Goal: Task Accomplishment & Management: Use online tool/utility

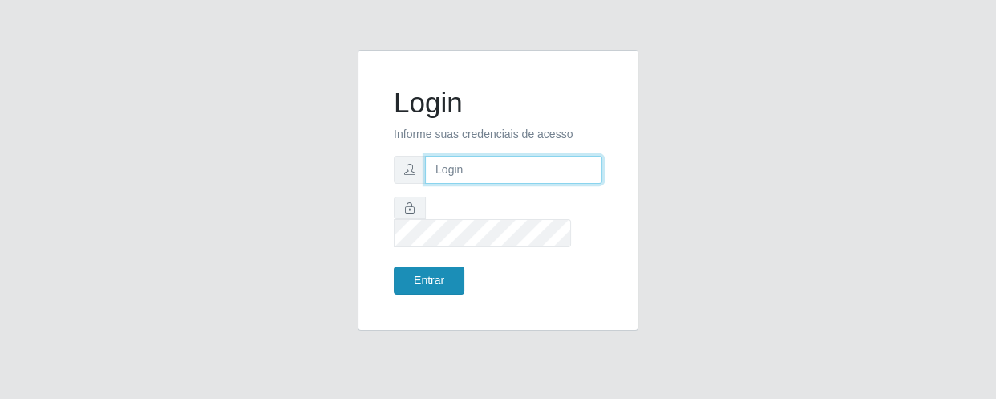
type input "[EMAIL_ADDRESS][DOMAIN_NAME]"
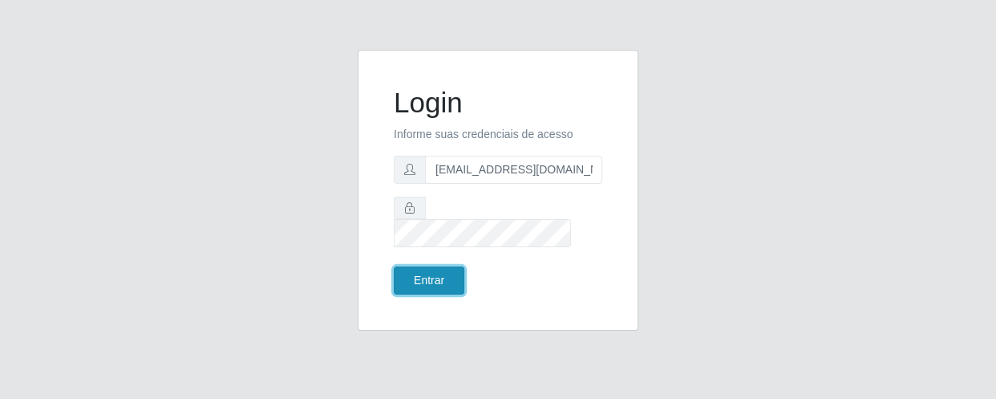
click at [436, 266] on button "Entrar" at bounding box center [429, 280] width 71 height 28
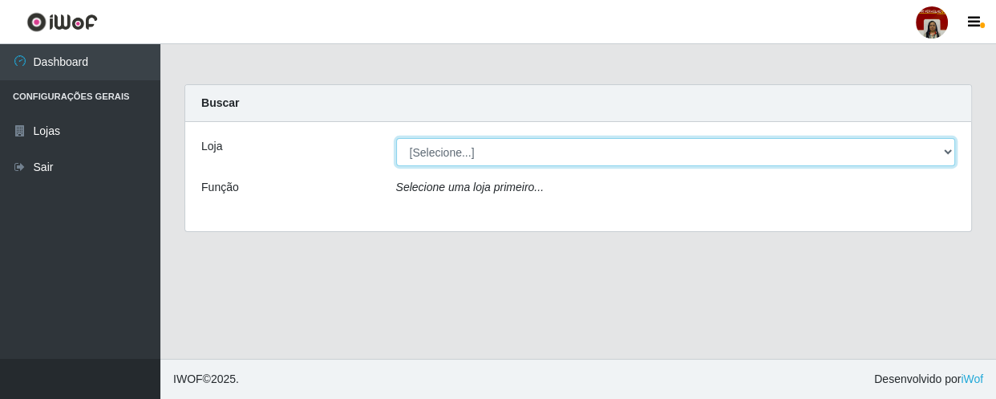
click at [948, 146] on select "[Selecione...] Mar Vermelho - Loja 04" at bounding box center [676, 152] width 560 height 28
select select "251"
click at [396, 138] on select "[Selecione...] Mar Vermelho - Loja 04" at bounding box center [676, 152] width 560 height 28
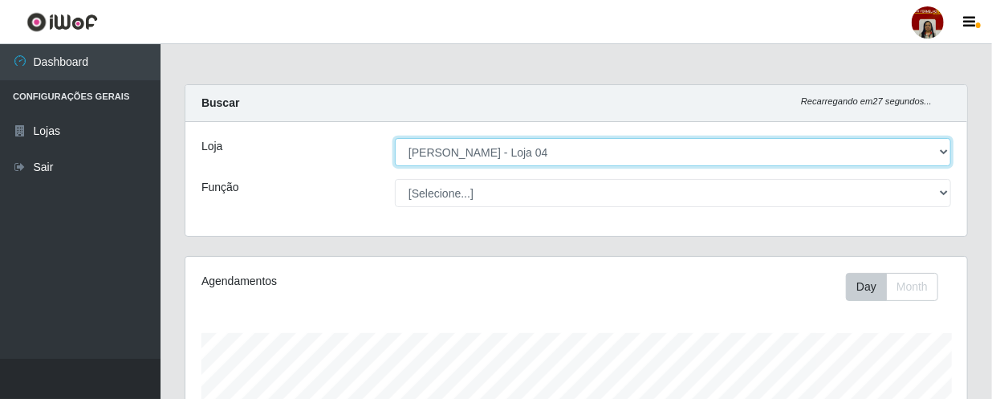
scroll to position [333, 781]
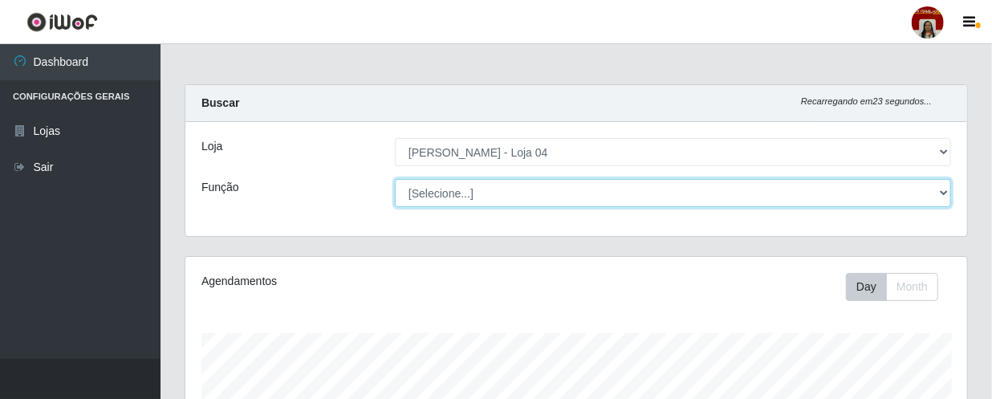
click at [947, 192] on select "[Selecione...] ASG ASG + ASG ++ Auxiliar de Depósito Auxiliar de Depósito + Aux…" at bounding box center [673, 193] width 556 height 28
click at [395, 179] on select "[Selecione...] ASG ASG + ASG ++ Auxiliar de Depósito Auxiliar de Depósito + Aux…" at bounding box center [673, 193] width 556 height 28
click at [940, 192] on select "[Selecione...] ASG ASG + ASG ++ Auxiliar de Depósito Auxiliar de Depósito + Aux…" at bounding box center [673, 193] width 556 height 28
click at [395, 179] on select "[Selecione...] ASG ASG + ASG ++ Auxiliar de Depósito Auxiliar de Depósito + Aux…" at bounding box center [673, 193] width 556 height 28
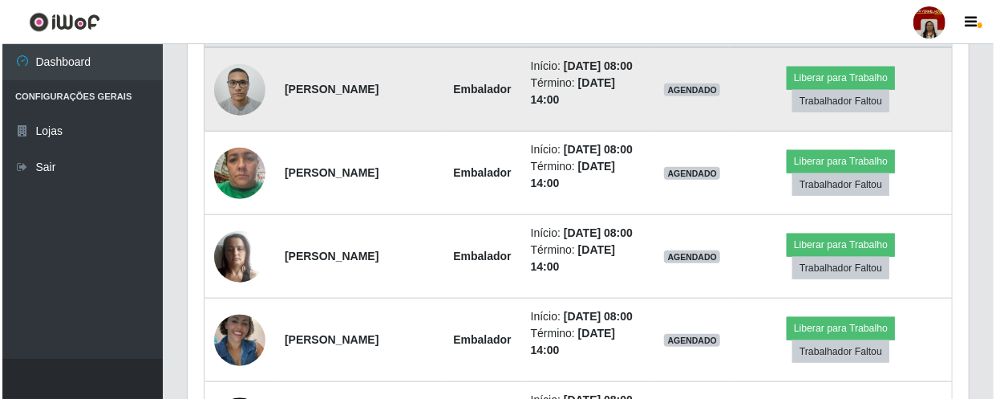
scroll to position [656, 0]
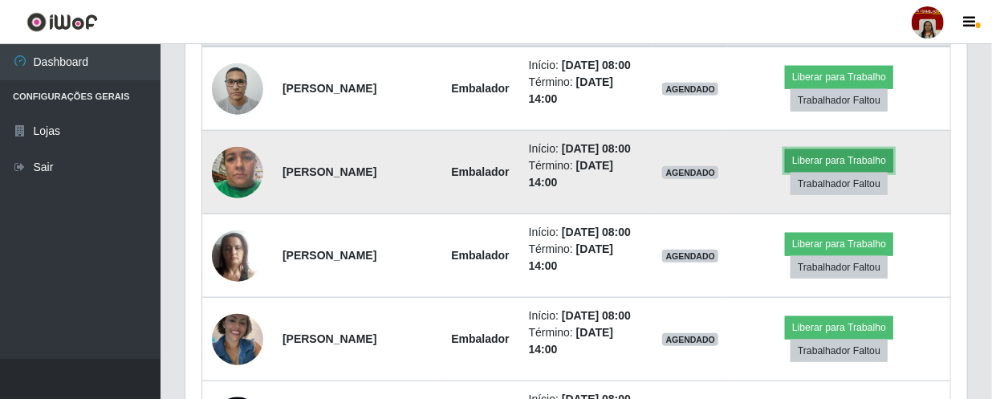
click at [836, 172] on button "Liberar para Trabalho" at bounding box center [839, 160] width 108 height 22
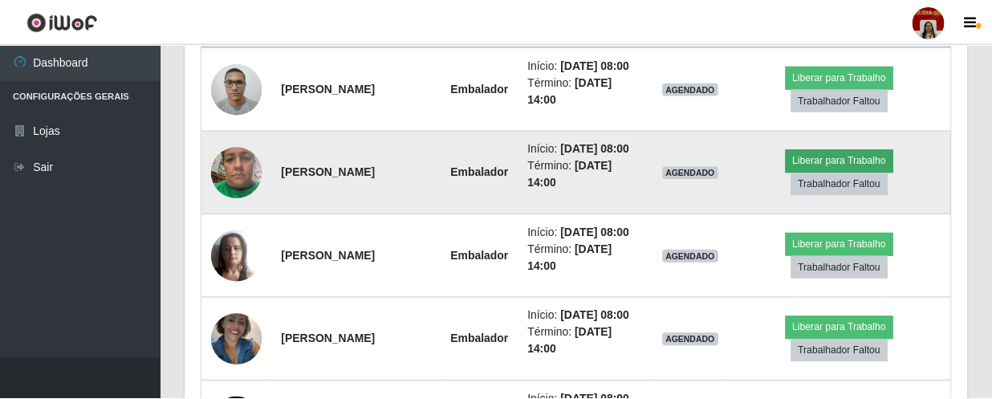
scroll to position [333, 774]
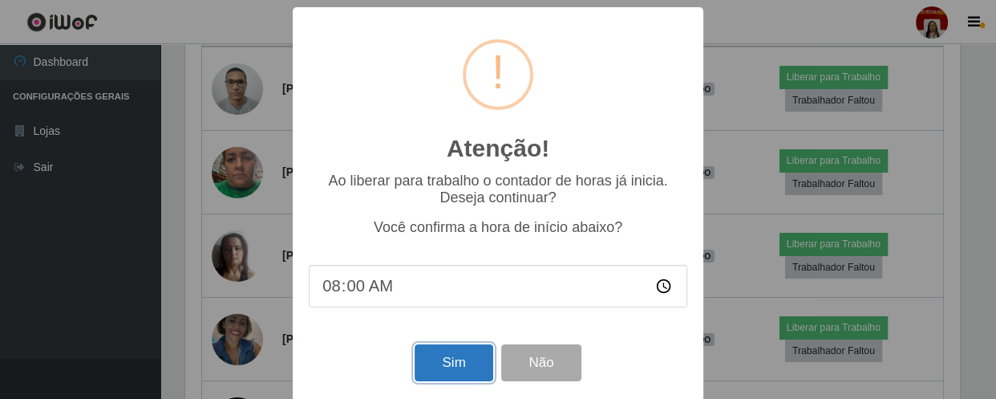
click at [442, 363] on button "Sim" at bounding box center [454, 363] width 78 height 38
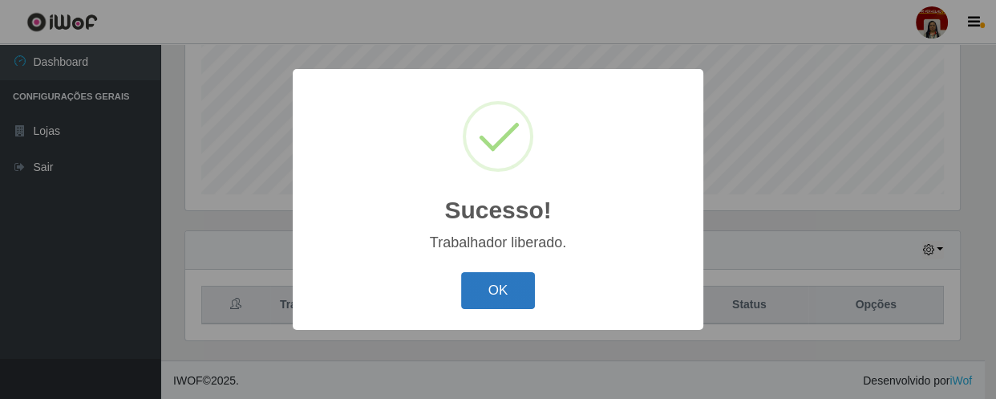
click at [484, 295] on button "OK" at bounding box center [498, 291] width 75 height 38
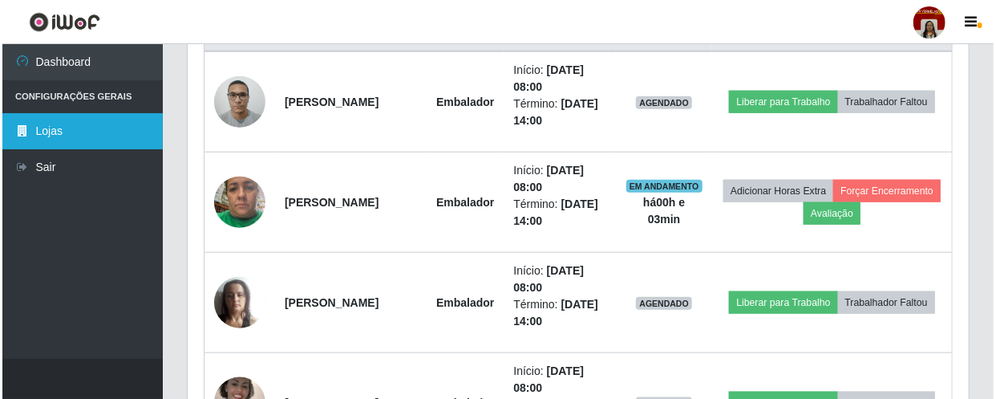
scroll to position [745, 0]
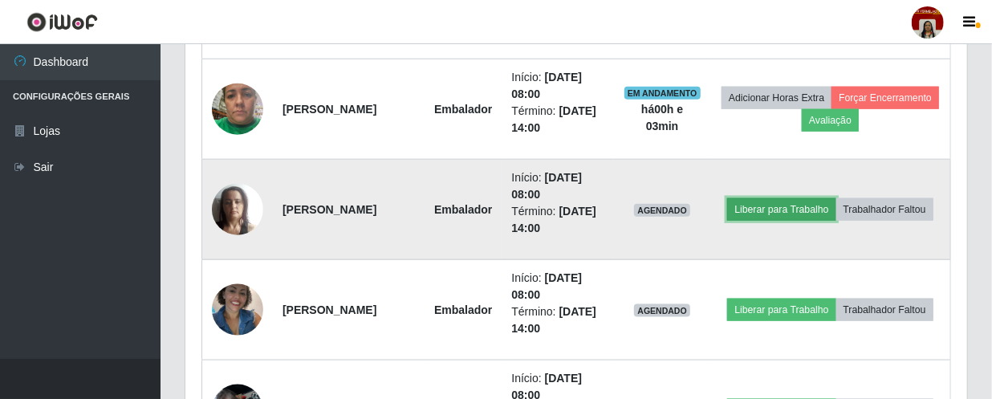
click at [835, 198] on button "Liberar para Trabalho" at bounding box center [781, 209] width 108 height 22
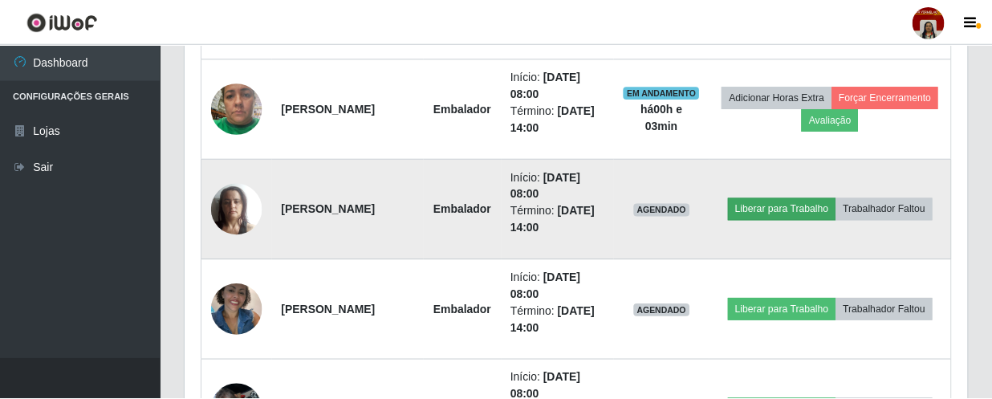
scroll to position [333, 774]
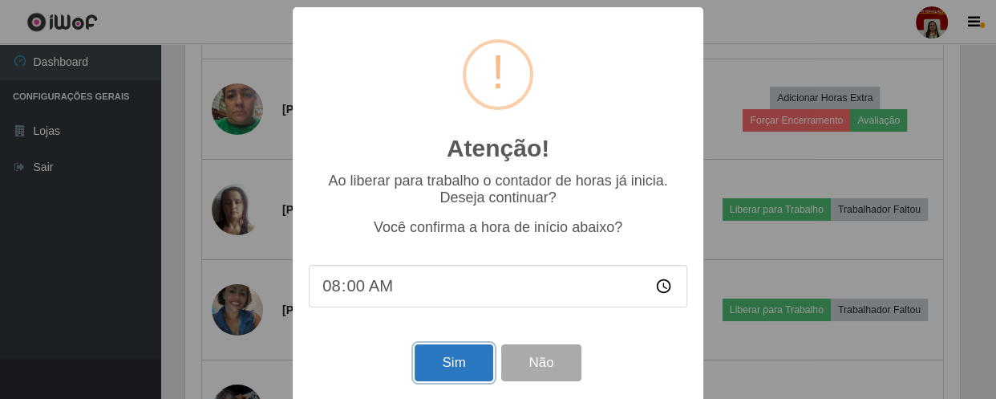
click at [440, 367] on button "Sim" at bounding box center [454, 363] width 78 height 38
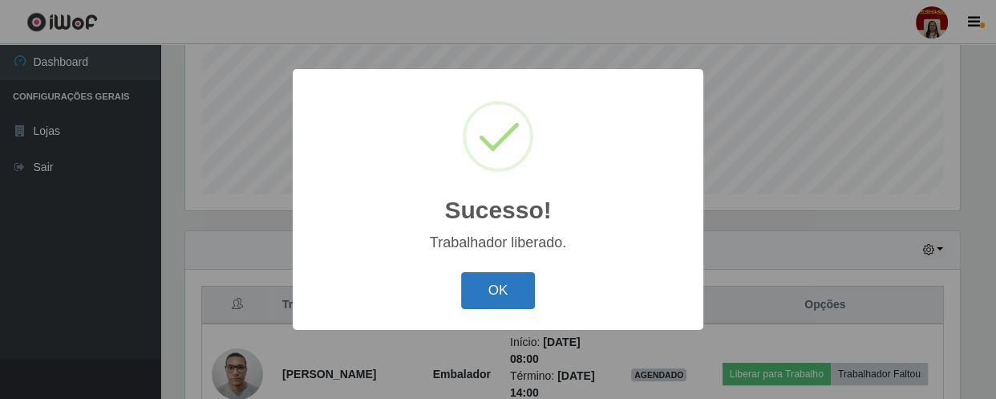
click at [495, 292] on button "OK" at bounding box center [498, 291] width 75 height 38
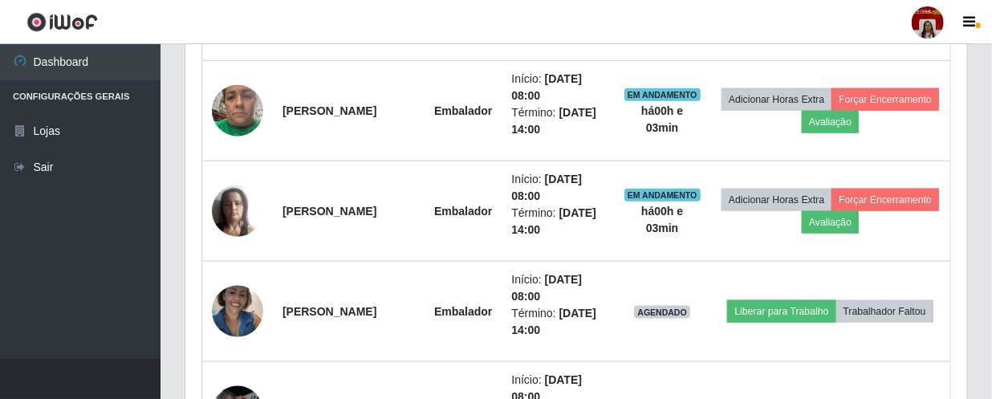
scroll to position [745, 0]
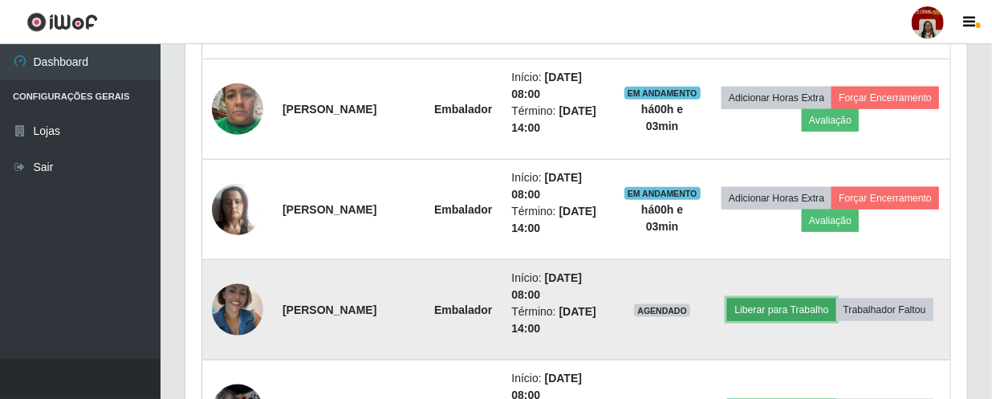
click at [808, 298] on button "Liberar para Trabalho" at bounding box center [781, 309] width 108 height 22
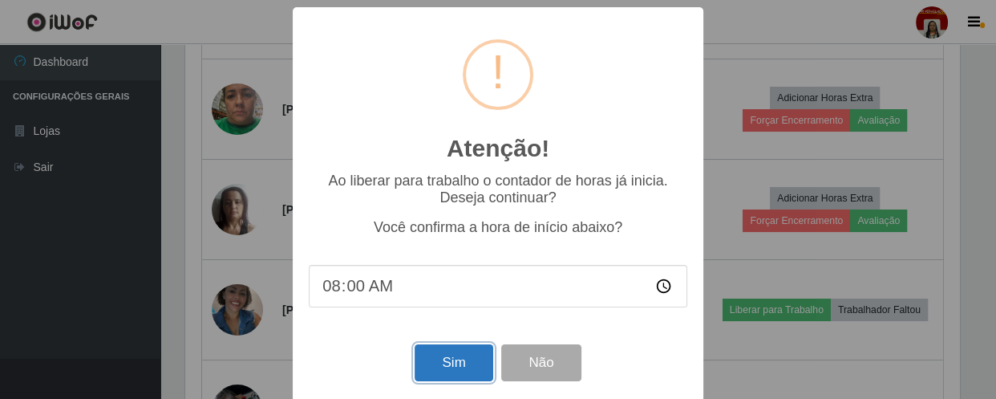
click at [438, 367] on button "Sim" at bounding box center [454, 363] width 78 height 38
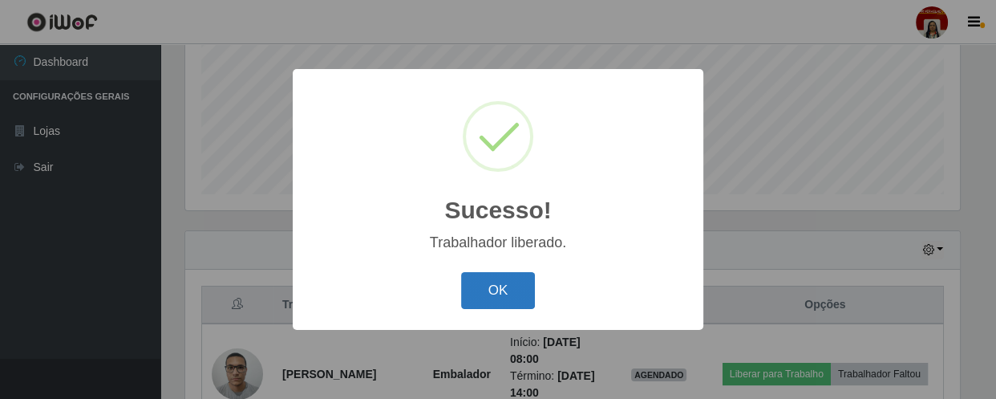
click at [493, 295] on button "OK" at bounding box center [498, 291] width 75 height 38
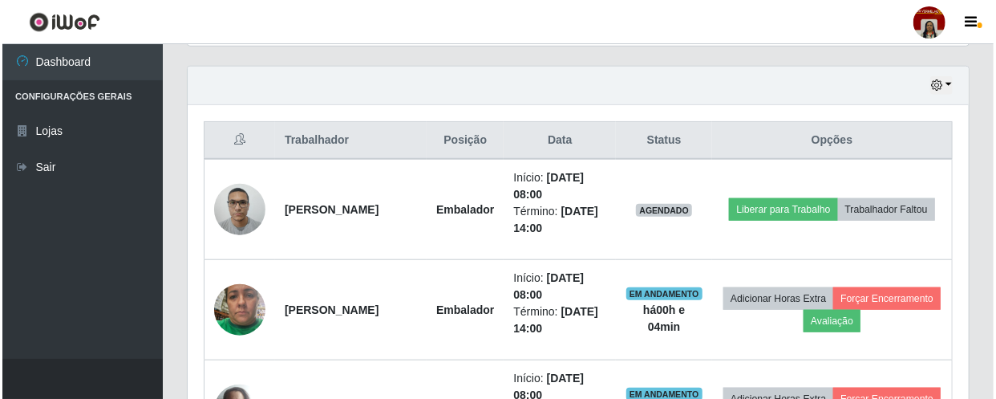
scroll to position [599, 0]
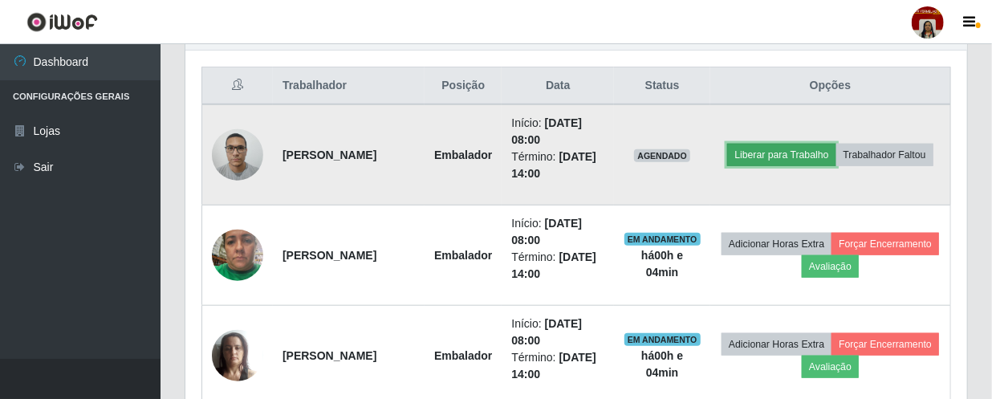
click at [835, 144] on button "Liberar para Trabalho" at bounding box center [781, 155] width 108 height 22
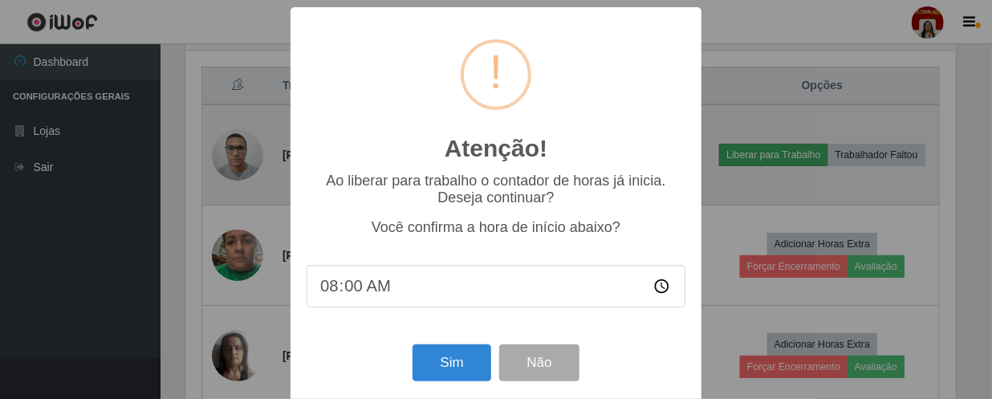
scroll to position [333, 774]
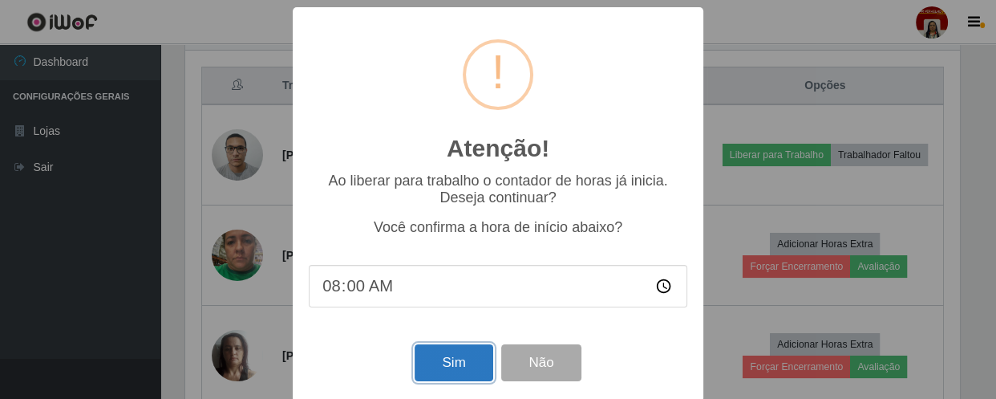
click at [452, 361] on button "Sim" at bounding box center [454, 363] width 78 height 38
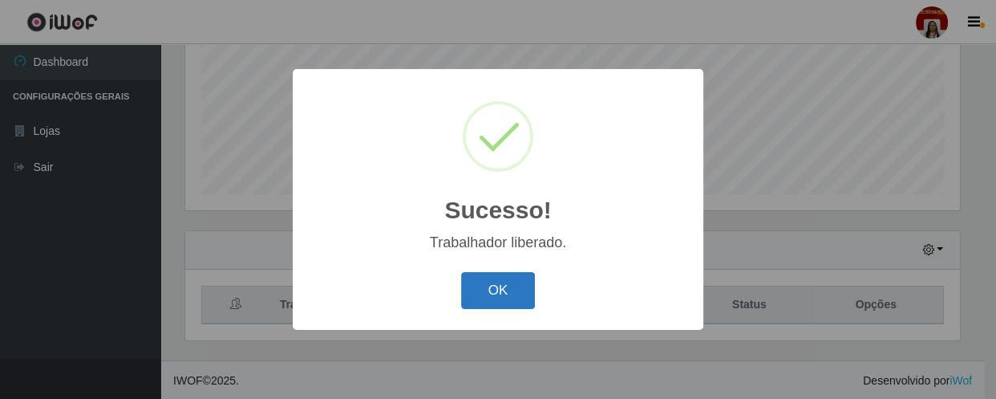
click at [493, 290] on button "OK" at bounding box center [498, 291] width 75 height 38
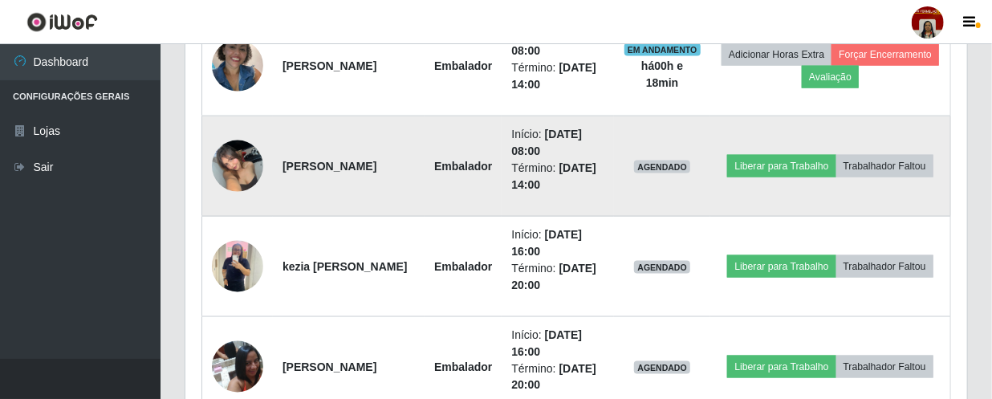
scroll to position [963, 0]
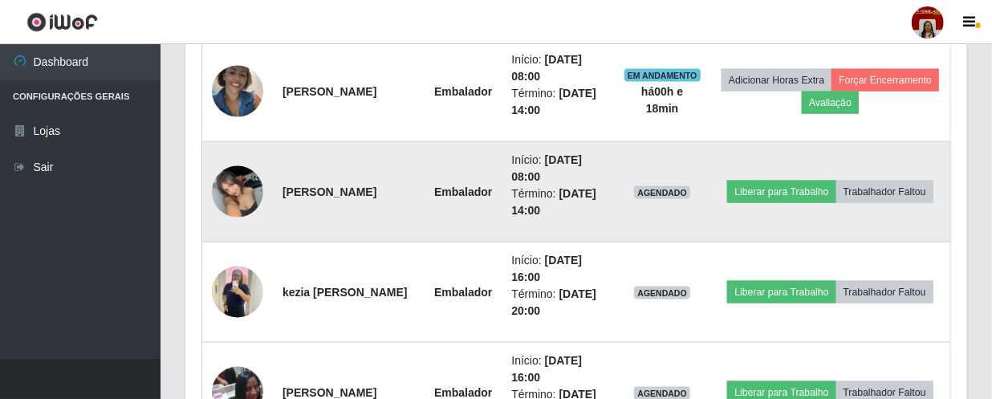
click at [234, 184] on img at bounding box center [237, 191] width 51 height 68
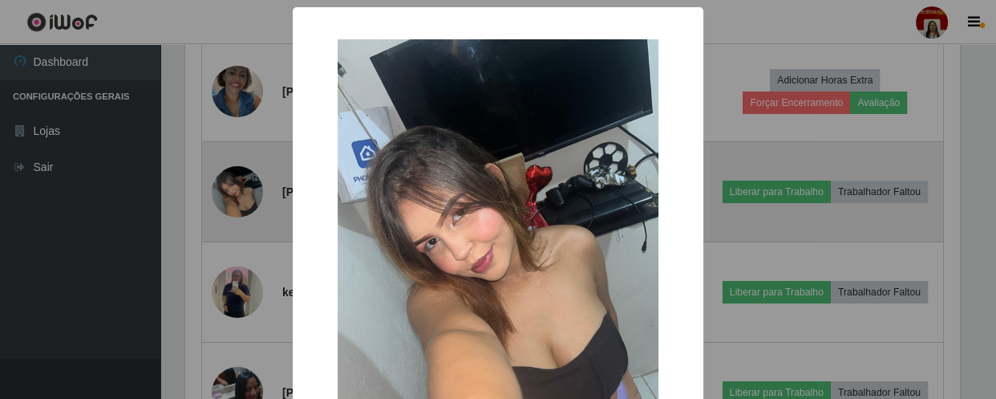
click at [234, 184] on div "× OK Cancel" at bounding box center [498, 199] width 996 height 399
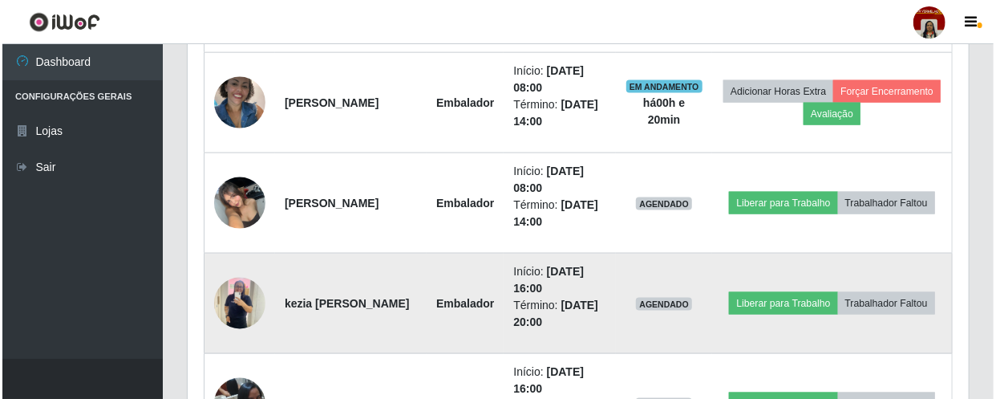
scroll to position [963, 0]
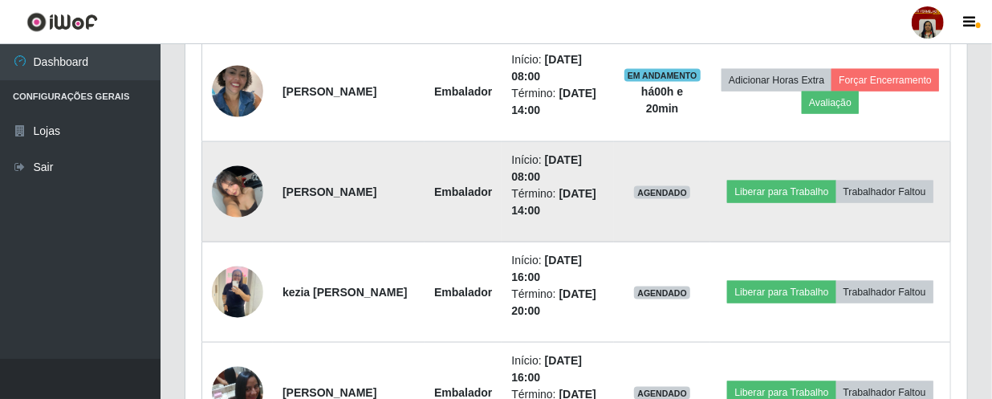
click at [233, 181] on img at bounding box center [237, 191] width 51 height 68
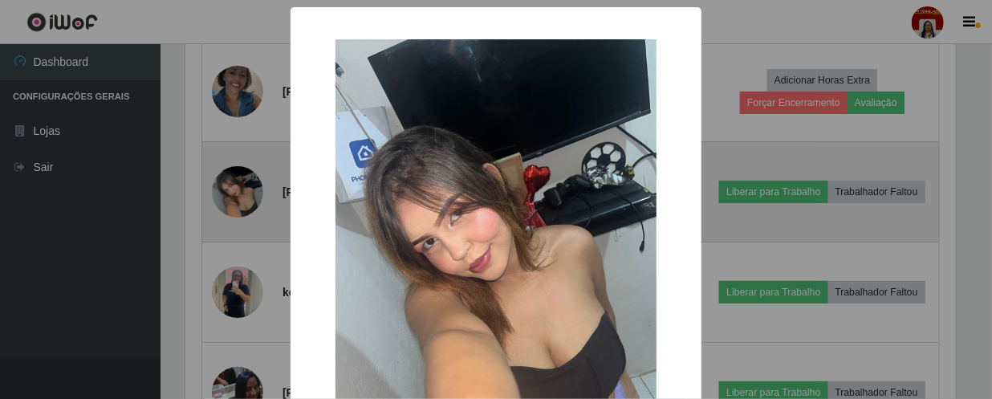
scroll to position [333, 774]
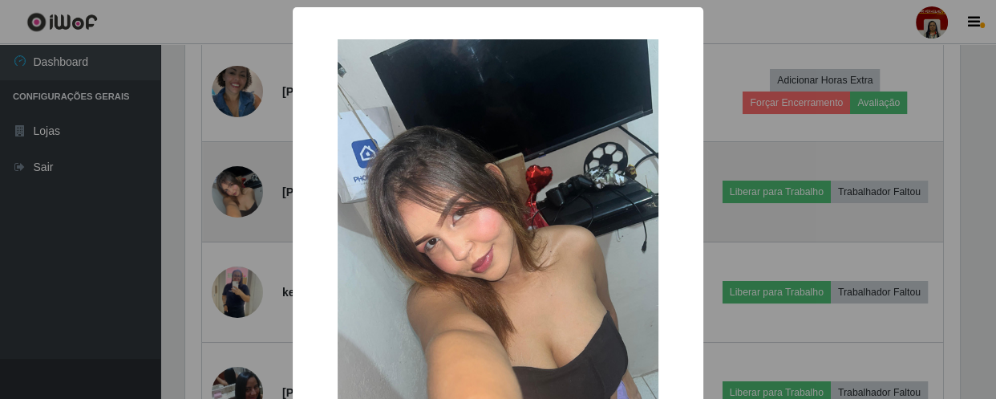
click at [233, 181] on div "× OK Cancel" at bounding box center [498, 199] width 996 height 399
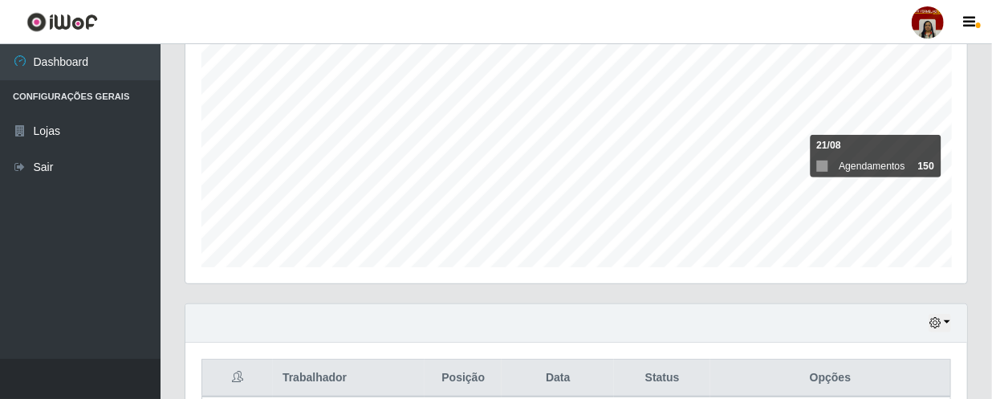
scroll to position [0, 0]
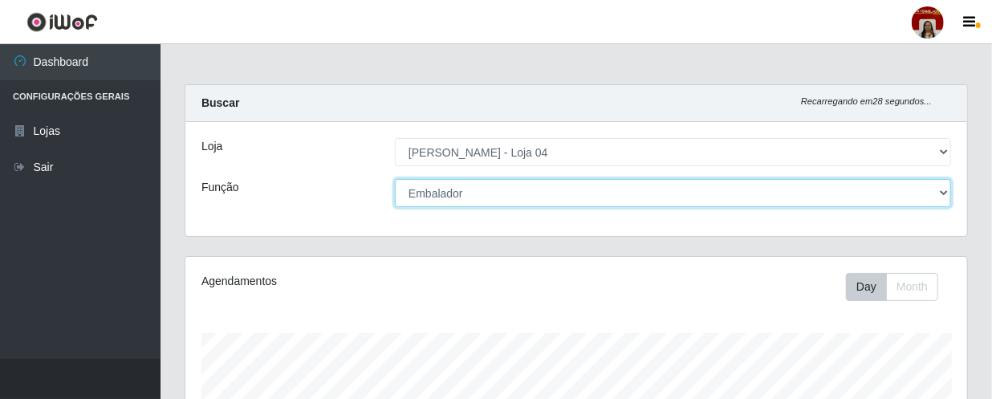
click at [940, 184] on select "[Selecione...] ASG ASG + ASG ++ Auxiliar de Depósito Auxiliar de Depósito + Aux…" at bounding box center [673, 193] width 556 height 28
click at [395, 179] on select "[Selecione...] ASG ASG + ASG ++ Auxiliar de Depósito Auxiliar de Depósito + Aux…" at bounding box center [673, 193] width 556 height 28
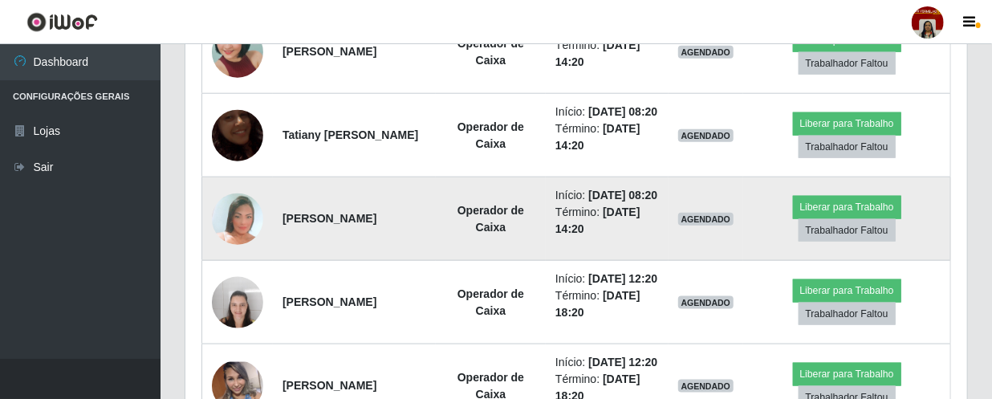
scroll to position [802, 0]
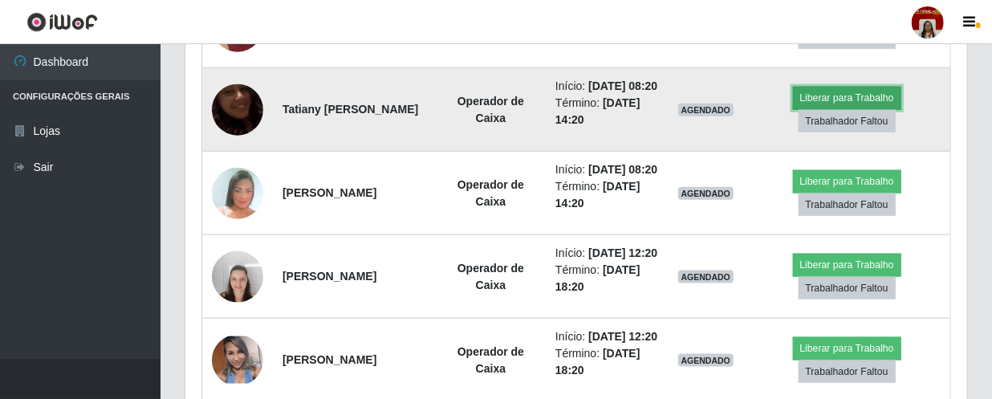
click at [836, 109] on button "Liberar para Trabalho" at bounding box center [847, 98] width 108 height 22
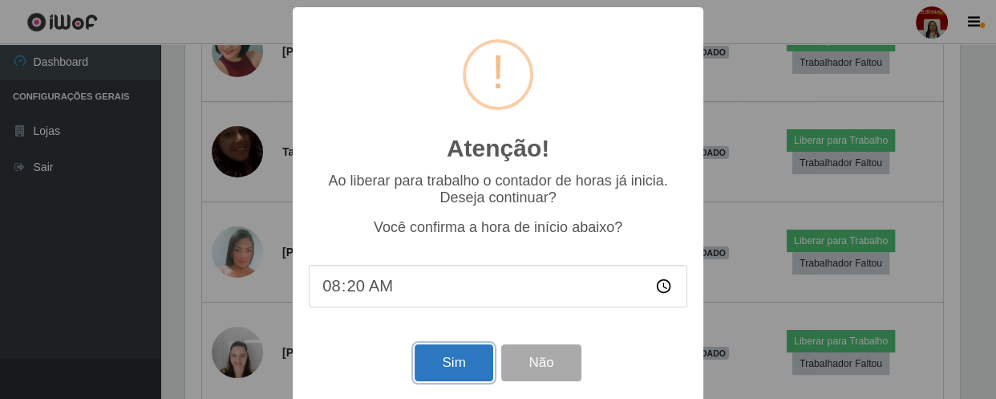
click at [465, 359] on button "Sim" at bounding box center [454, 363] width 78 height 38
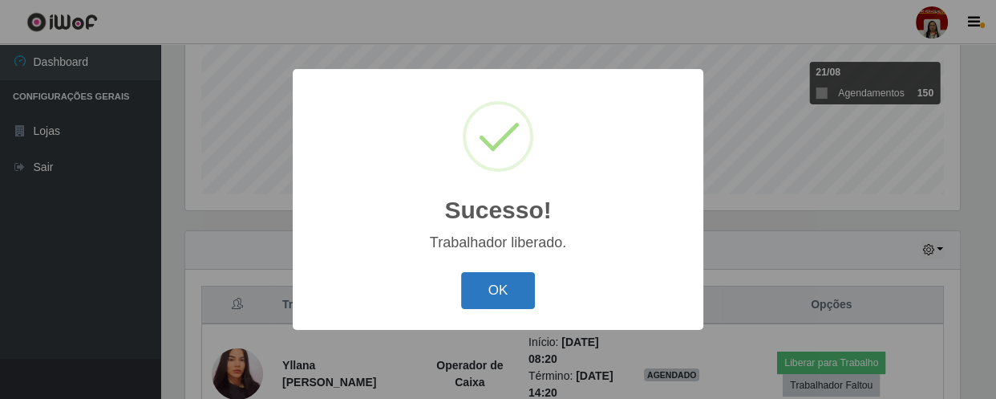
click at [494, 288] on button "OK" at bounding box center [498, 291] width 75 height 38
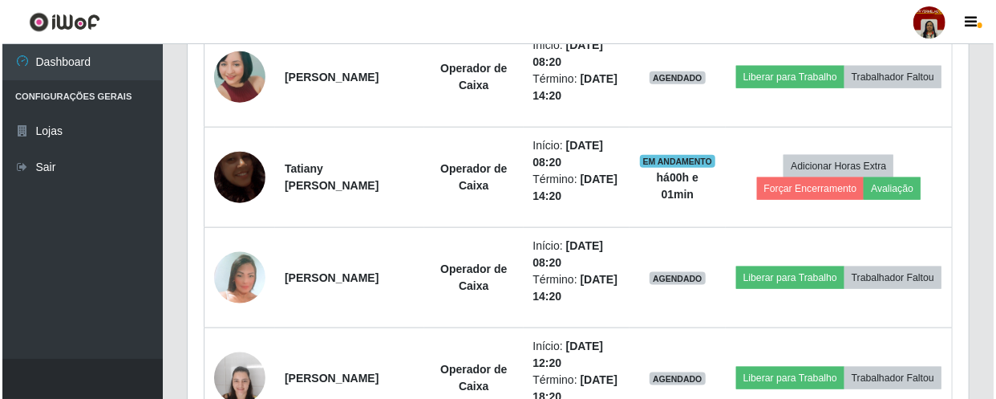
scroll to position [745, 0]
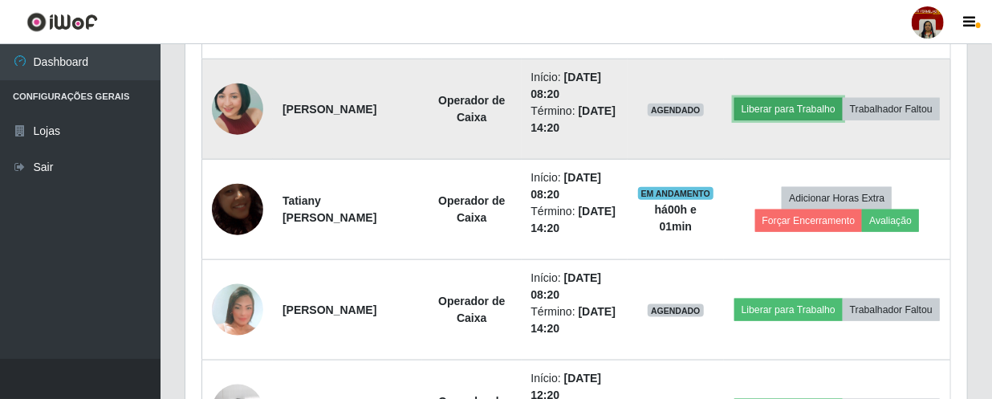
click at [828, 98] on button "Liberar para Trabalho" at bounding box center [788, 109] width 108 height 22
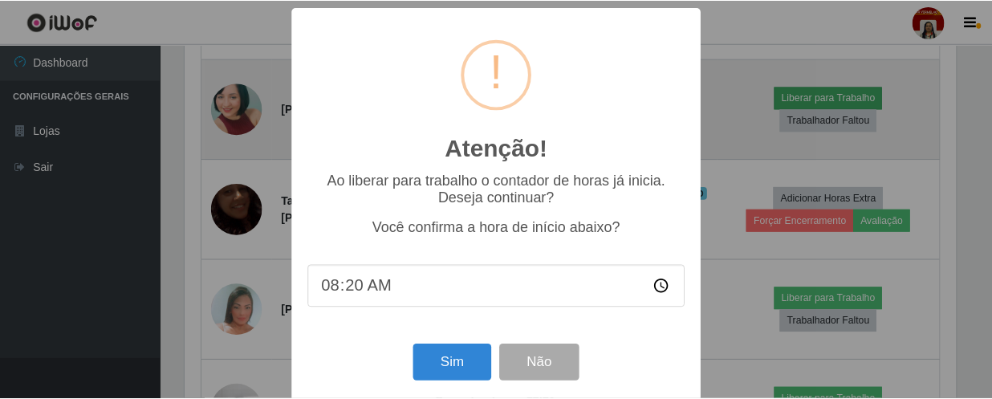
scroll to position [333, 774]
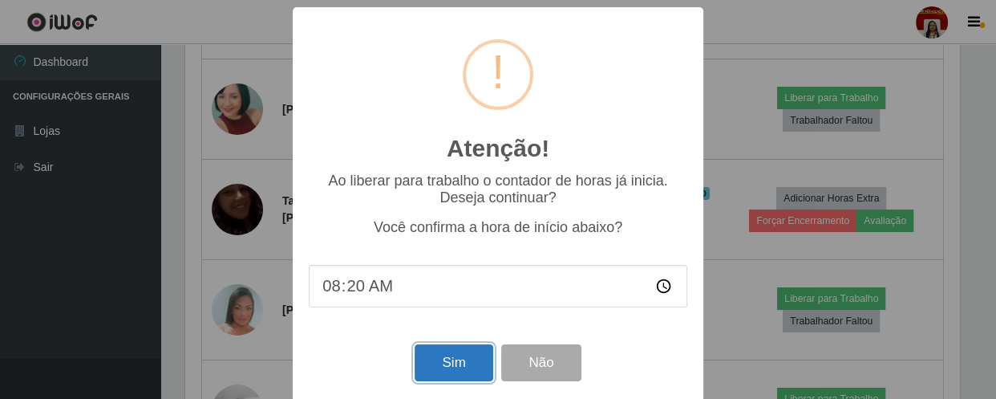
click at [444, 369] on button "Sim" at bounding box center [454, 363] width 78 height 38
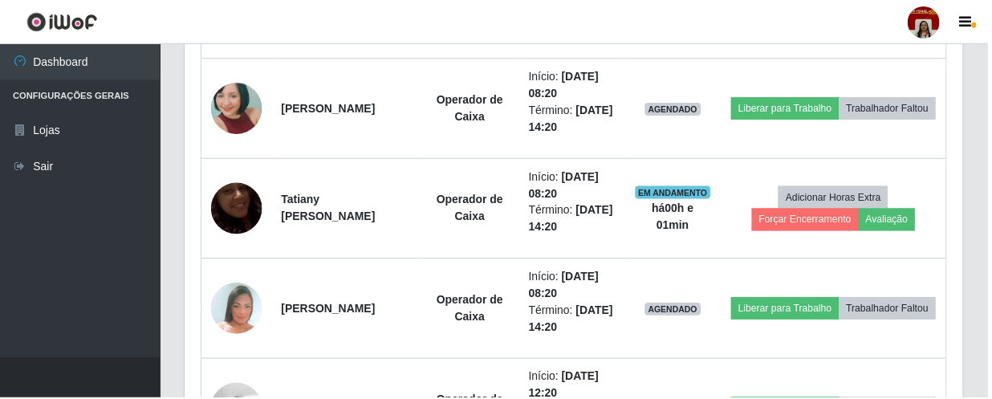
scroll to position [379, 0]
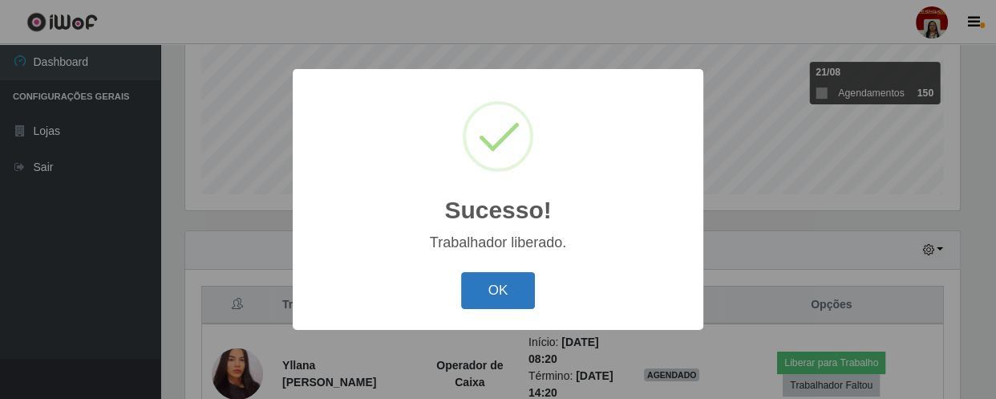
click at [488, 288] on button "OK" at bounding box center [498, 291] width 75 height 38
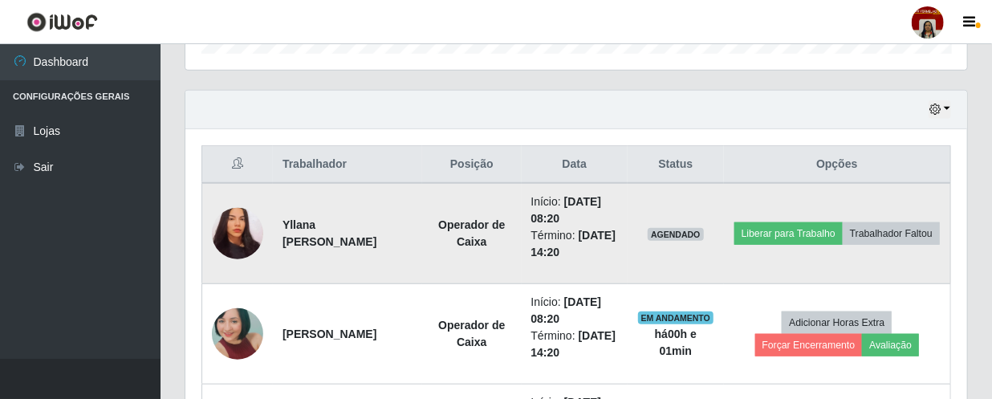
scroll to position [526, 0]
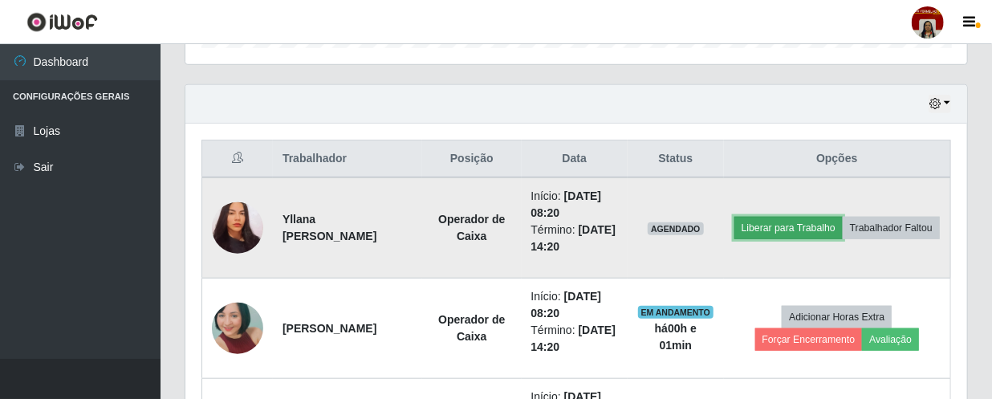
click at [842, 217] on button "Liberar para Trabalho" at bounding box center [788, 228] width 108 height 22
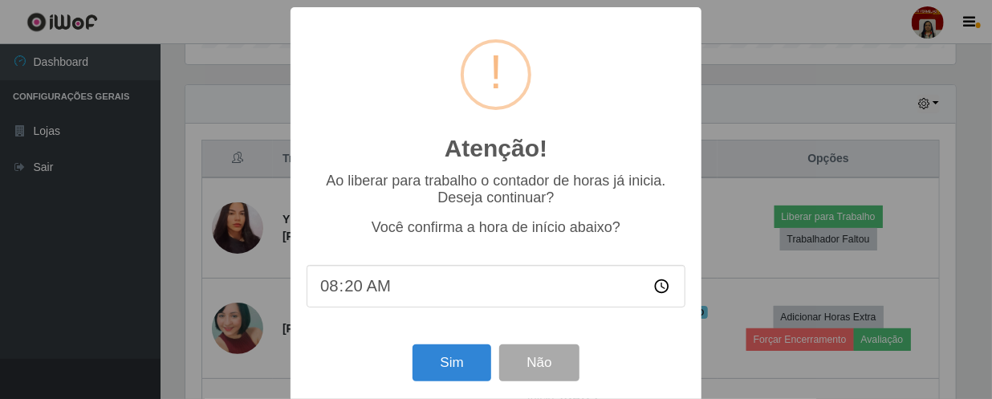
scroll to position [333, 774]
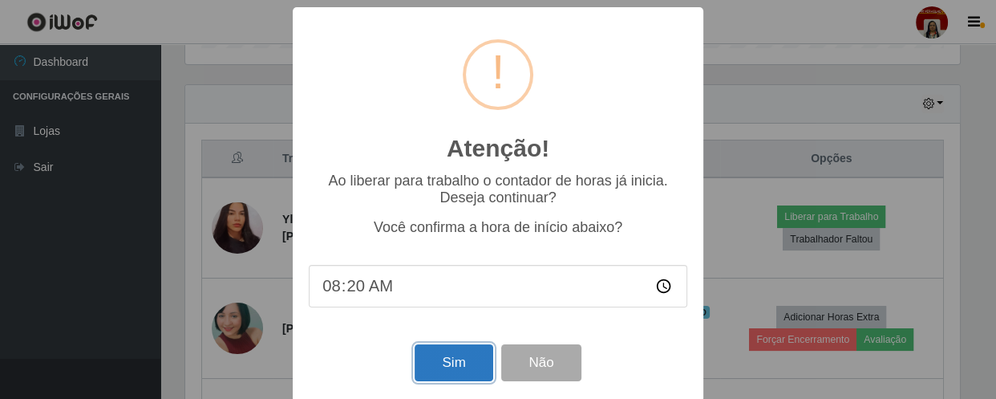
click at [434, 361] on button "Sim" at bounding box center [454, 363] width 78 height 38
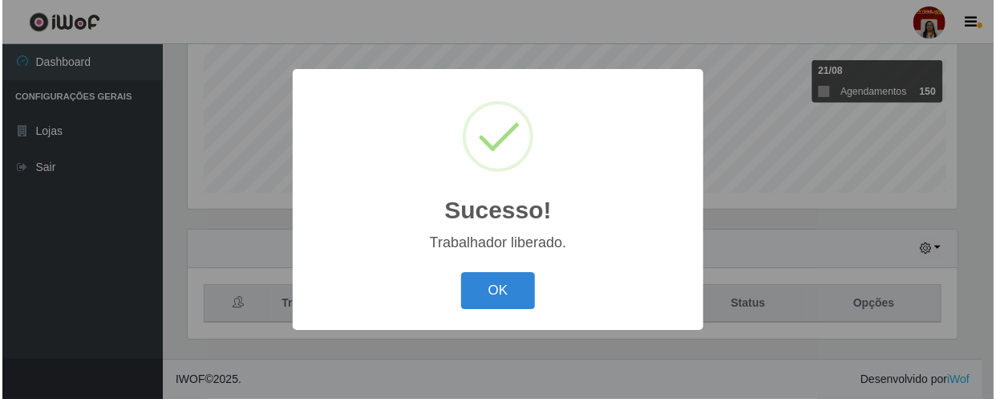
scroll to position [0, 0]
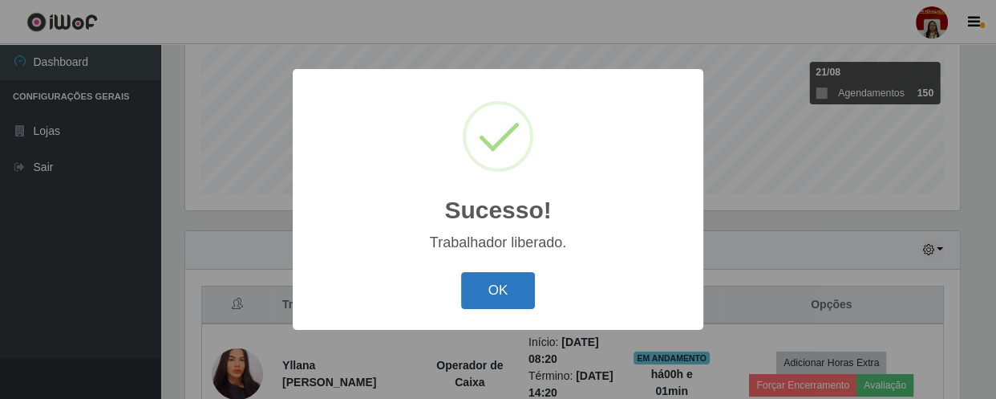
click at [481, 282] on button "OK" at bounding box center [498, 291] width 75 height 38
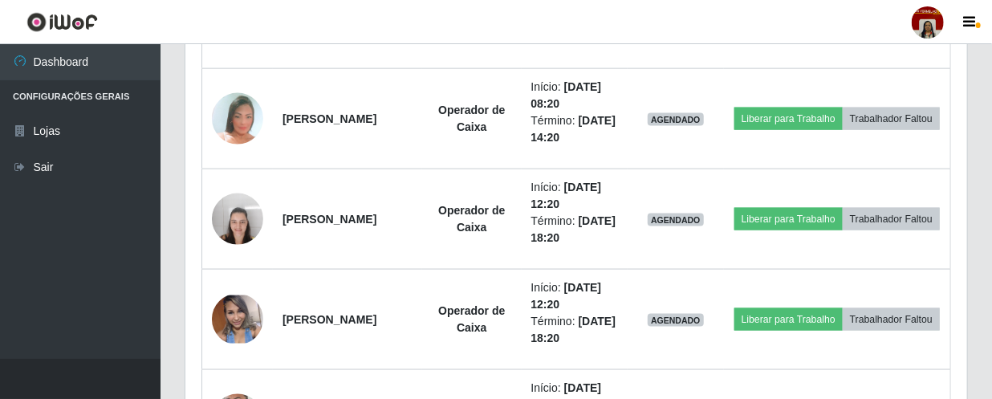
scroll to position [963, 0]
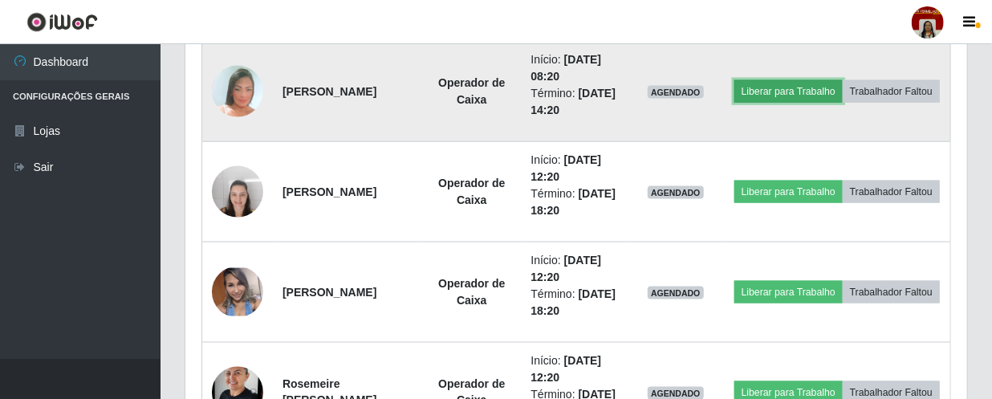
click at [804, 80] on button "Liberar para Trabalho" at bounding box center [788, 91] width 108 height 22
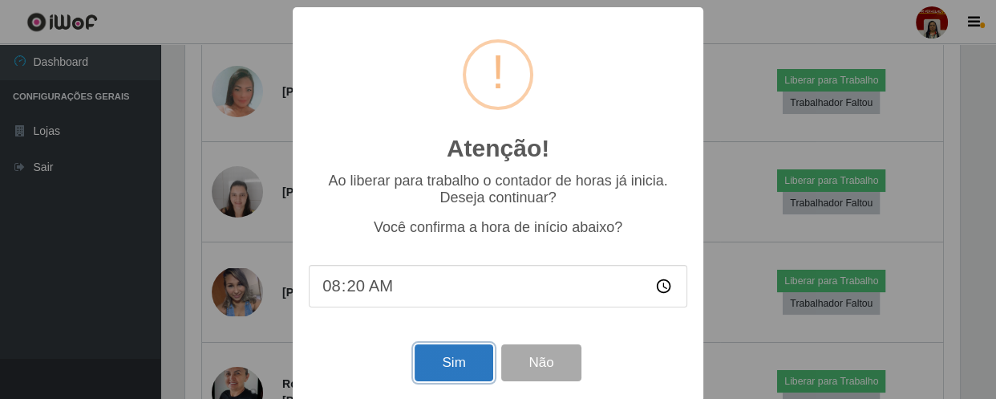
click at [445, 359] on button "Sim" at bounding box center [454, 363] width 78 height 38
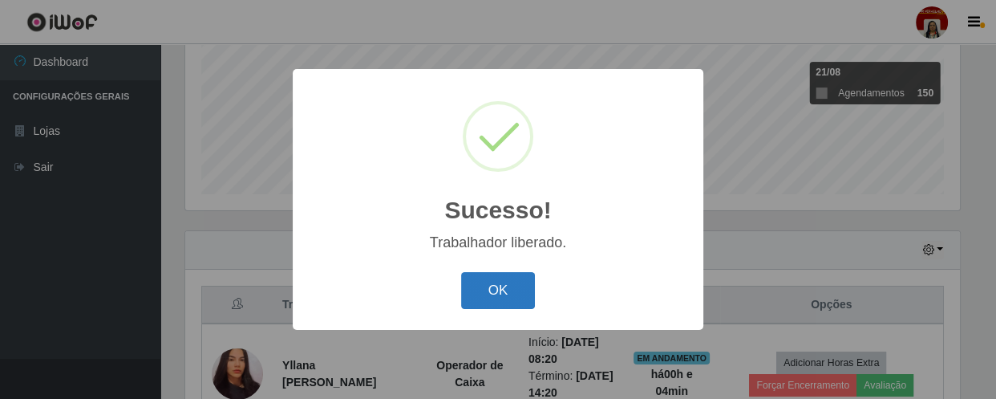
click at [504, 288] on button "OK" at bounding box center [498, 291] width 75 height 38
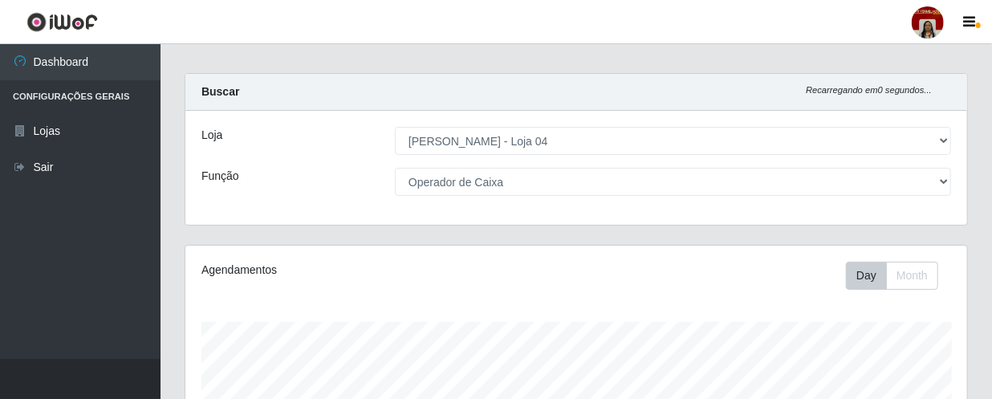
scroll to position [0, 0]
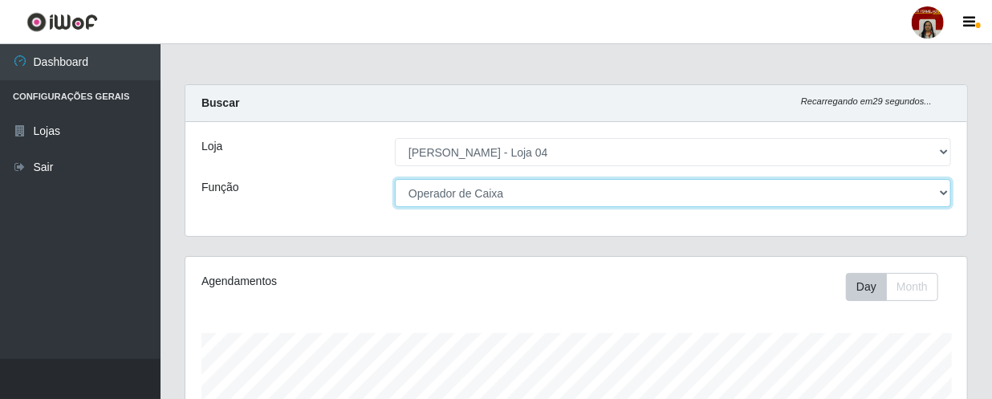
click at [937, 189] on select "[Selecione...] ASG ASG + ASG ++ Auxiliar de Depósito Auxiliar de Depósito + Aux…" at bounding box center [673, 193] width 556 height 28
select select "1"
click at [395, 179] on select "[Selecione...] ASG ASG + ASG ++ Auxiliar de Depósito Auxiliar de Depósito + Aux…" at bounding box center [673, 193] width 556 height 28
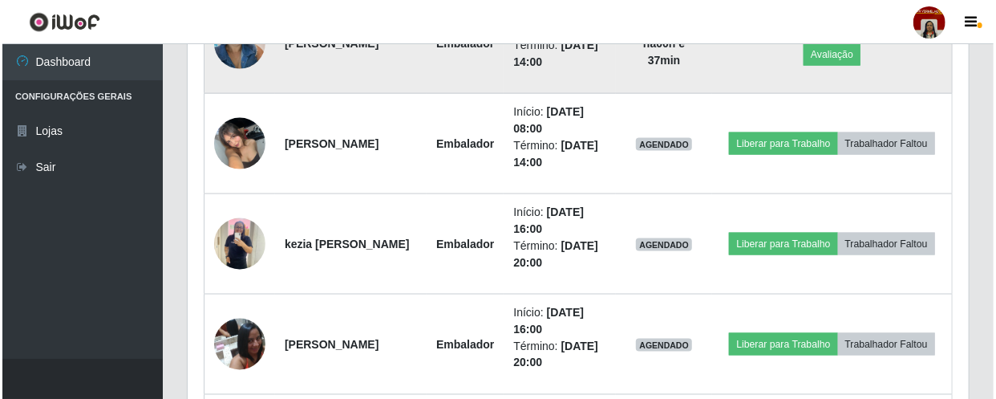
scroll to position [1036, 0]
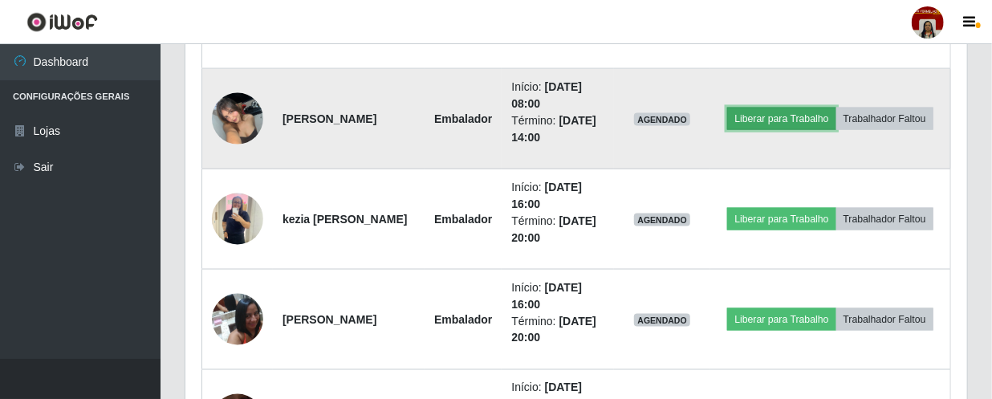
click at [835, 108] on button "Liberar para Trabalho" at bounding box center [781, 119] width 108 height 22
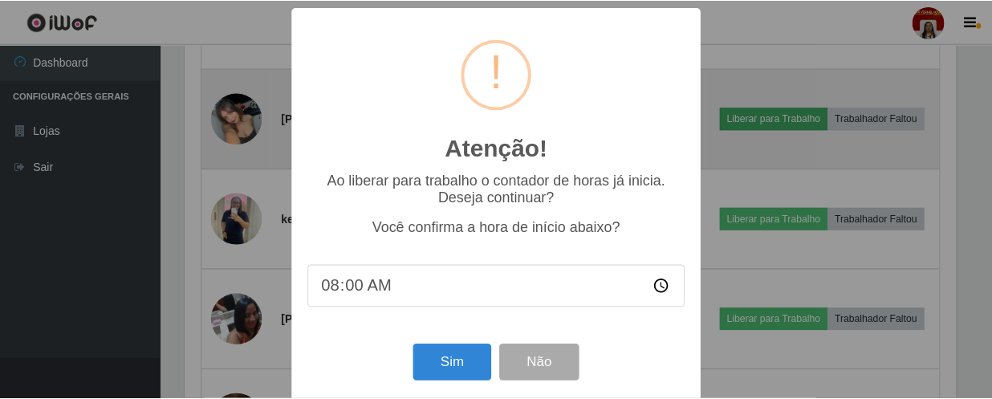
scroll to position [333, 774]
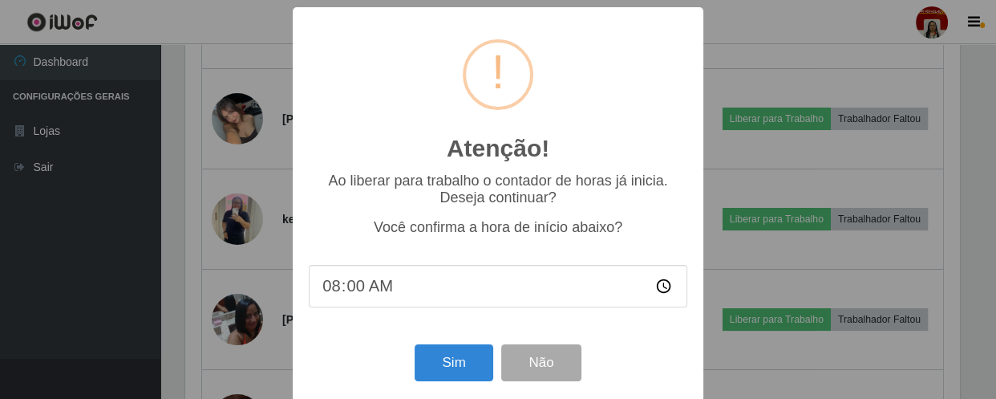
click at [360, 289] on input "08:00" at bounding box center [498, 286] width 379 height 43
click at [352, 289] on input "08:00" at bounding box center [498, 286] width 379 height 43
type input "08:42"
click at [457, 361] on button "Sim" at bounding box center [454, 363] width 78 height 38
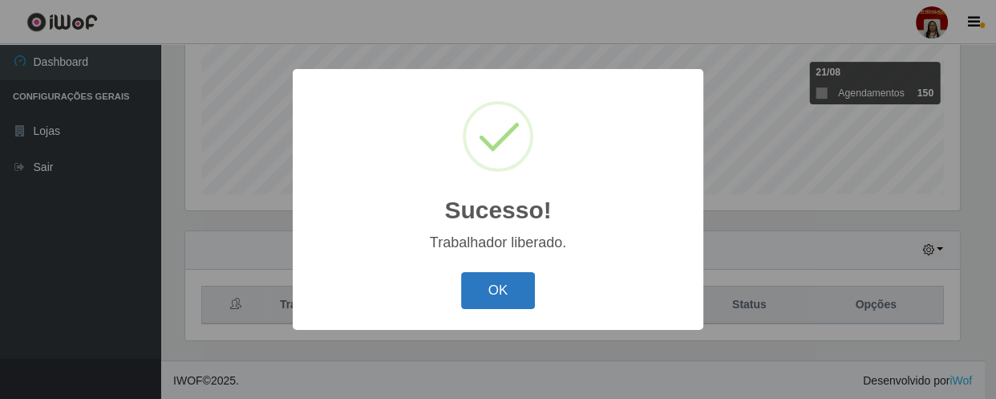
click at [501, 292] on button "OK" at bounding box center [498, 291] width 75 height 38
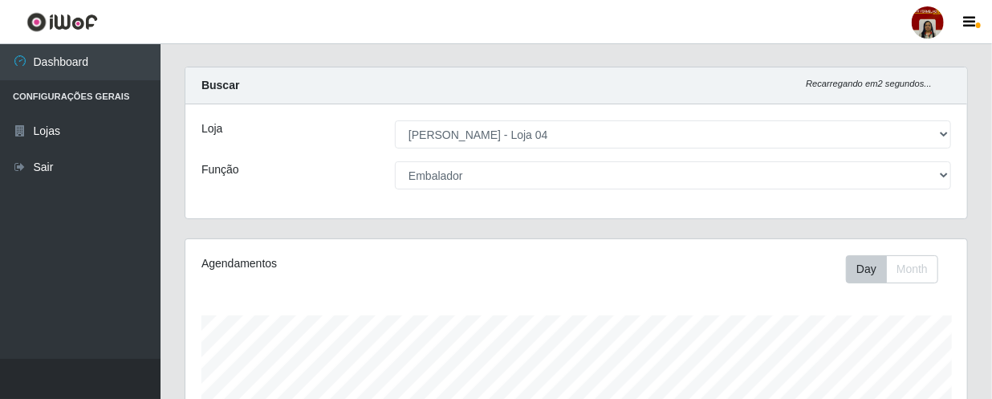
scroll to position [15, 0]
